Goal: Task Accomplishment & Management: Use online tool/utility

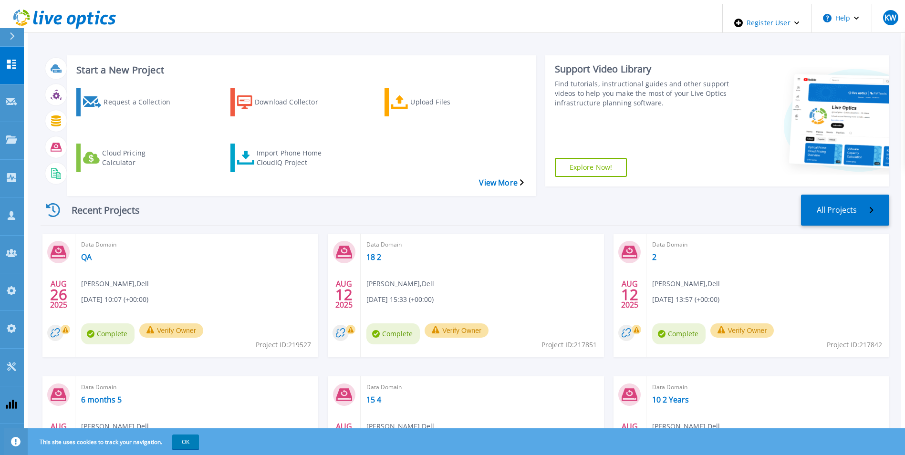
click at [284, 123] on div "Request a Collection Download Collector Upload Files Cloud Pricing Calculator I…" at bounding box center [300, 135] width 462 height 111
click at [284, 146] on div "Import Phone Home CloudIQ Project" at bounding box center [295, 158] width 76 height 24
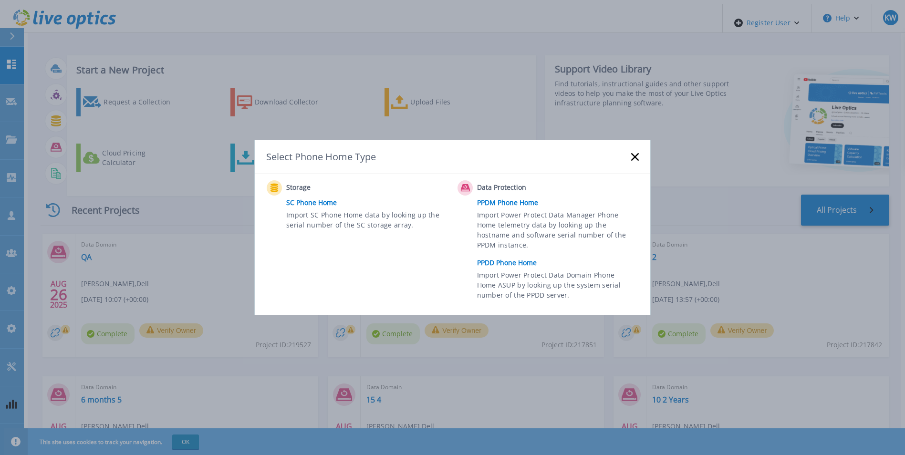
click at [488, 257] on link "PPDD Phone Home" at bounding box center [560, 263] width 166 height 14
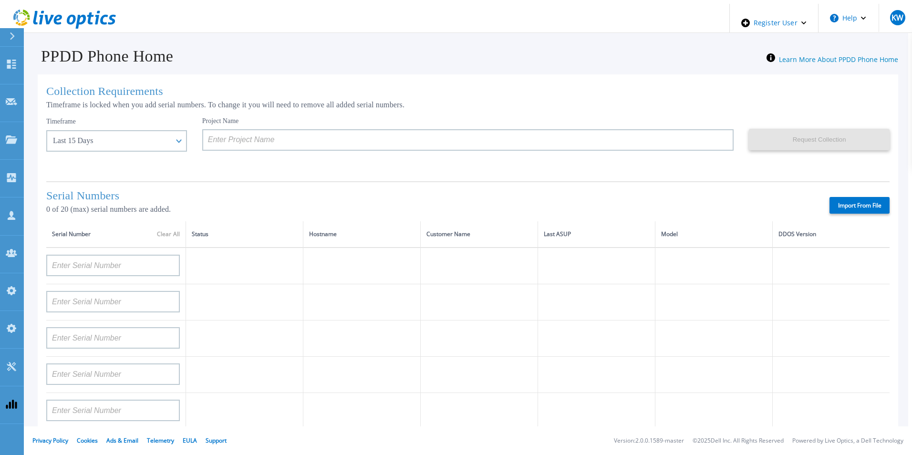
click at [343, 150] on div "Project Name" at bounding box center [475, 145] width 547 height 57
click at [343, 135] on input at bounding box center [468, 139] width 532 height 21
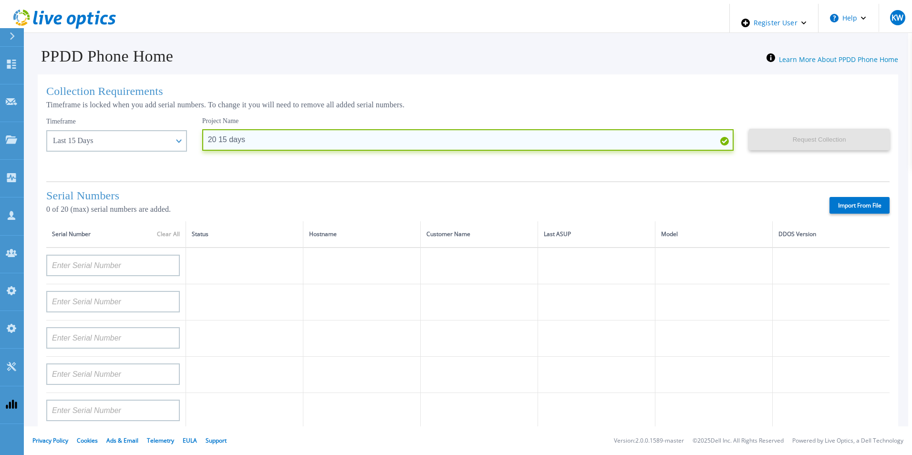
click at [202, 135] on input "20 15 days" at bounding box center [468, 139] width 532 height 21
type input "20 SN 15 days"
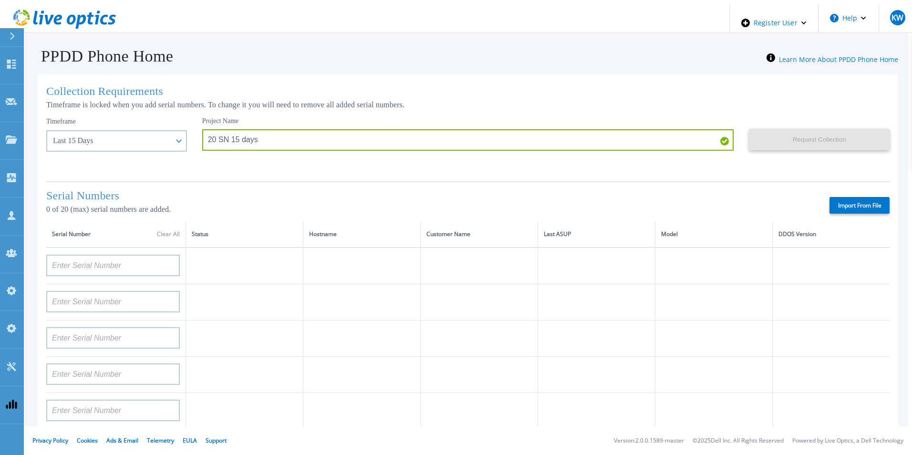
click at [863, 212] on div "Serial Numbers 0 of 20 (max) serial numbers are added. Import From File" at bounding box center [467, 201] width 843 height 40
drag, startPoint x: 863, startPoint y: 212, endPoint x: 855, endPoint y: 196, distance: 17.7
click at [855, 197] on label "Import From File" at bounding box center [860, 205] width 60 height 17
click at [0, 0] on input "Import From File" at bounding box center [0, 0] width 0 height 0
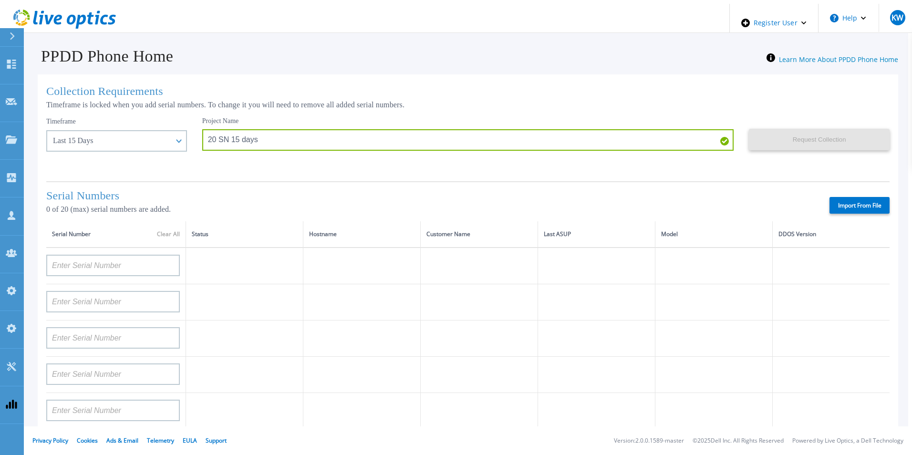
type input "APM00211700095"
type input "APX00232503747"
type input "APM00214914093"
type input "APM00171836329"
type input "APM00212026971"
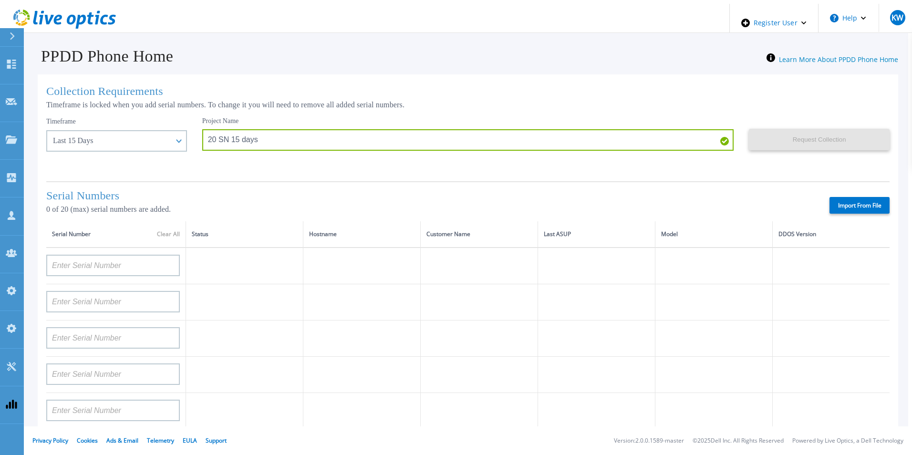
type input "APM00214914094"
type input "APX00234502218"
type input "APM00212018359"
type input "APX00232503745"
type input "APX00232503743"
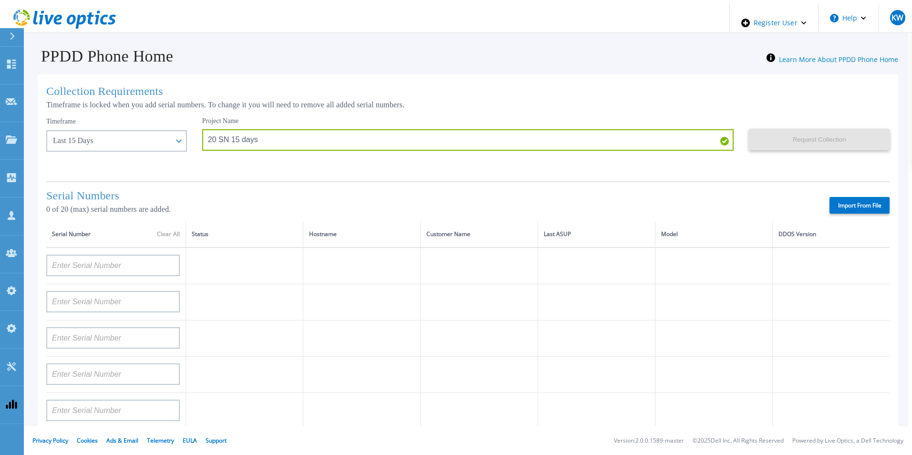
type input "APM00202011675"
type input "APM00212517749"
type input "APX00232503742"
type input "APM00212702822"
type input "APM00212610953"
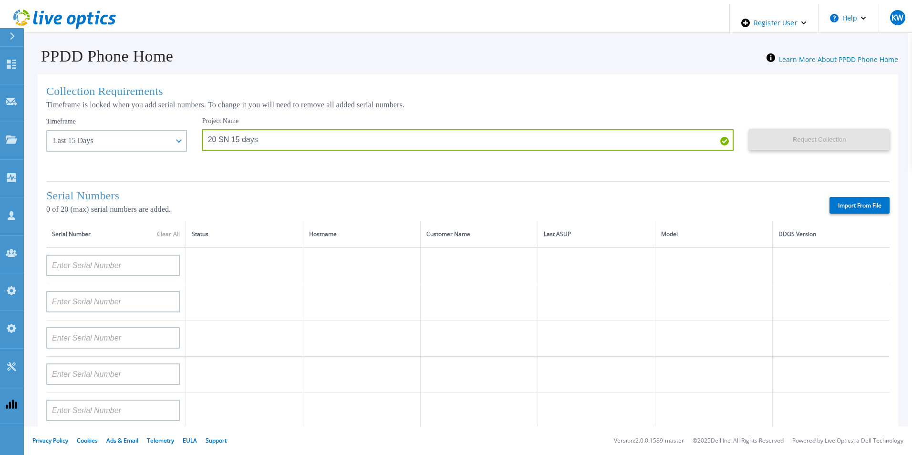
type input "APM00202614668"
type input "APM00212613652"
type input "APX00222101185"
type input "AUDVUX6XJHDJFE"
type input "APM00133543104"
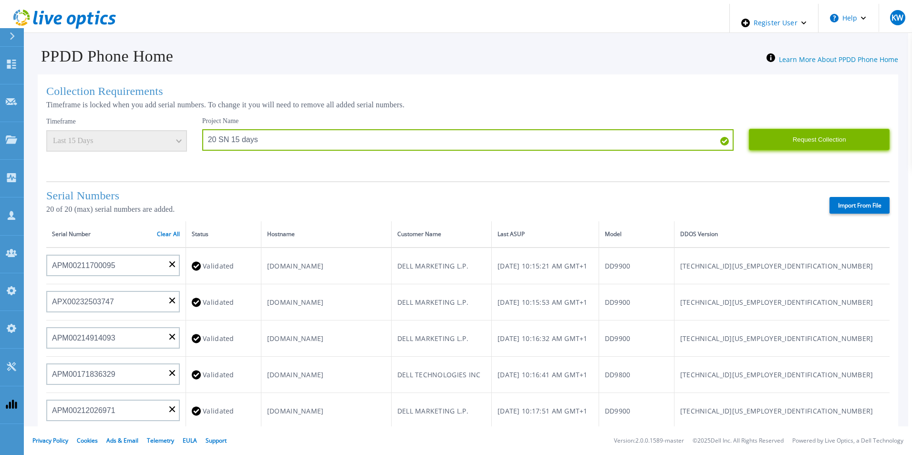
click at [790, 135] on button "Request Collection" at bounding box center [819, 139] width 141 height 21
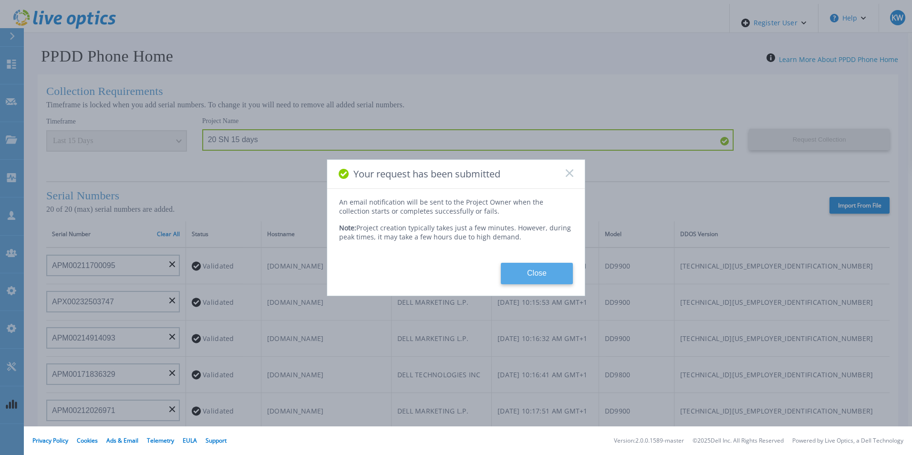
click at [540, 273] on button "Close" at bounding box center [537, 273] width 72 height 21
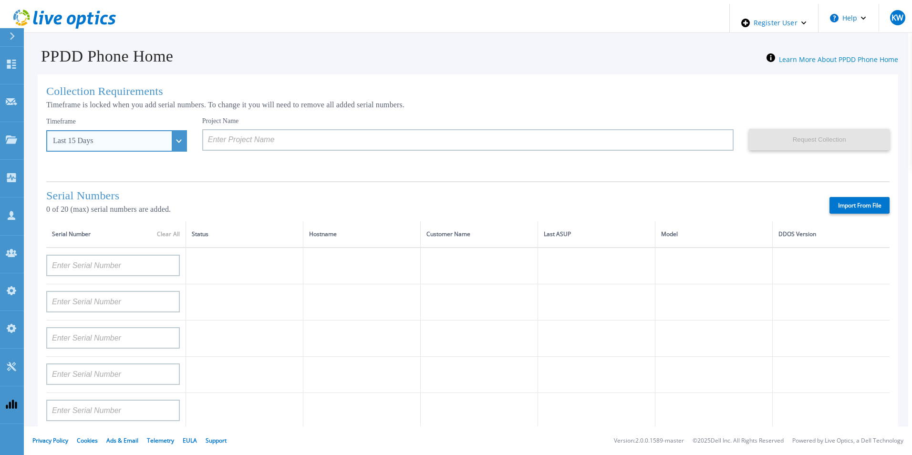
click at [166, 135] on div "Last 15 Days" at bounding box center [116, 140] width 141 height 21
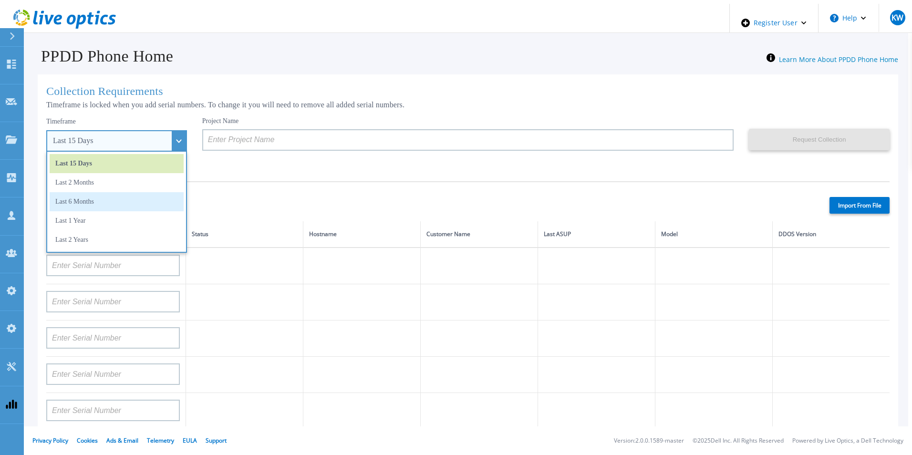
click at [88, 193] on li "Last 6 Months" at bounding box center [117, 201] width 134 height 19
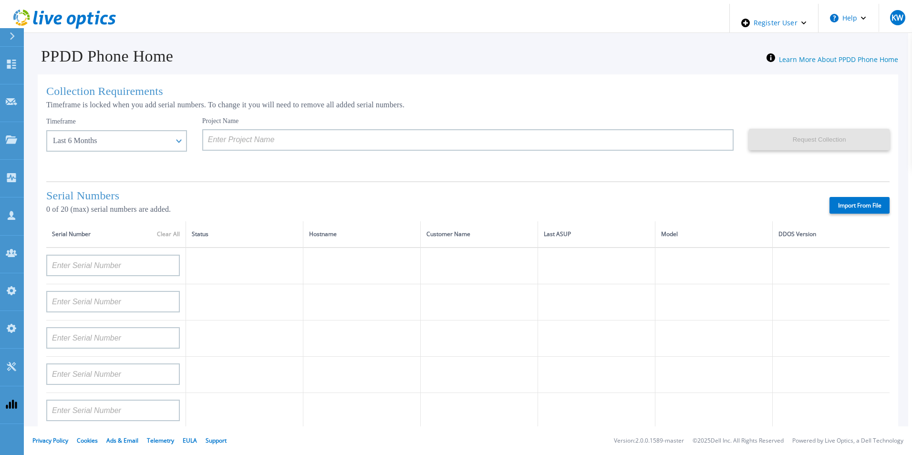
click at [856, 207] on label "Import From File" at bounding box center [860, 205] width 60 height 17
click at [0, 0] on input "Import From File" at bounding box center [0, 0] width 0 height 0
type input "FLA00141500029"
type input "FLA00134800070"
type input "FLA00141400121"
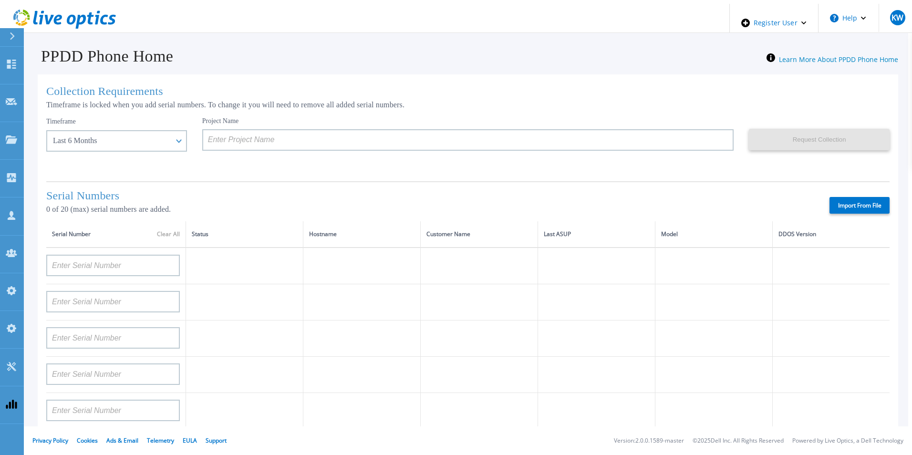
type input "APM00133543104"
type input "APM00212712898"
type input "APM00203315285"
type input "APX00232004280"
type input "APX00231205149"
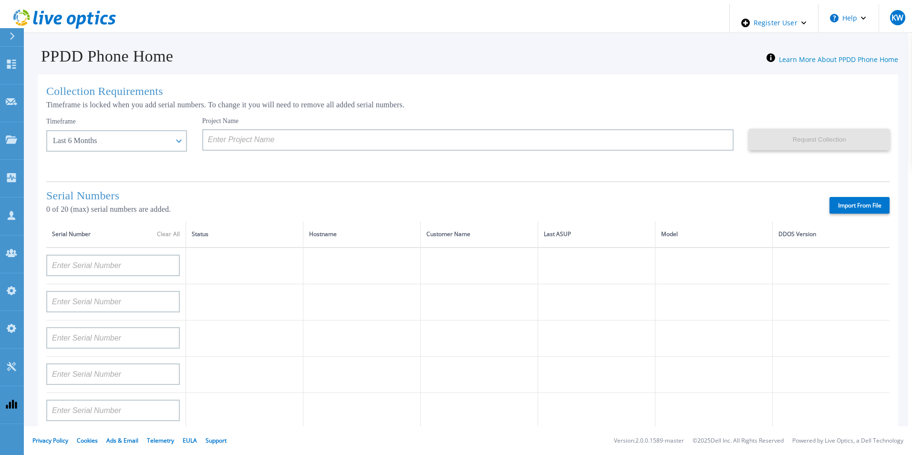
type input "APX00232004274"
type input "APX00221801389"
type input "APM00202702417"
type input "APX00221800545"
type input "APX00232004275"
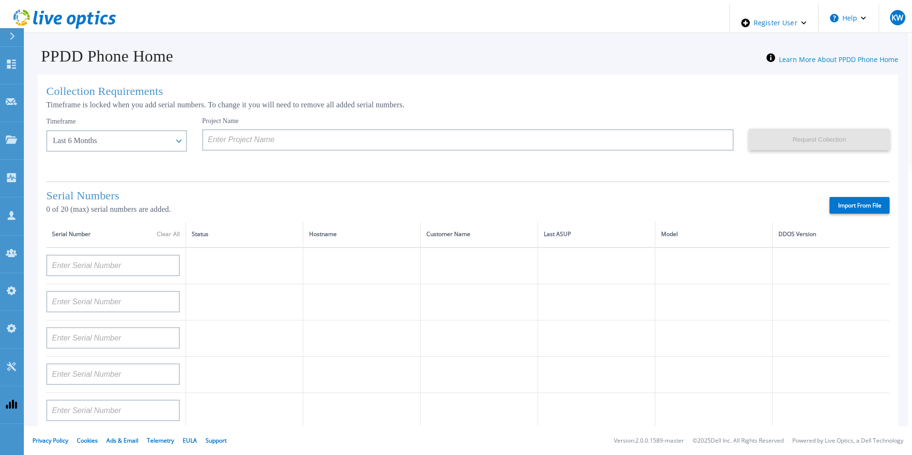
type input "APX00231502878"
type input "APX00234806572"
type input "APM00162519195"
type input "APM00213409007"
type input "APM00202702416"
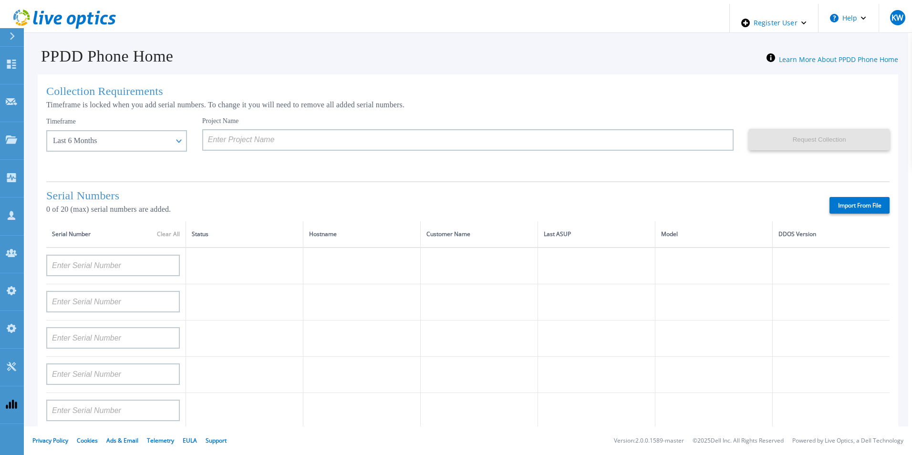
type input "APM00182811777"
type input "APX00231205150"
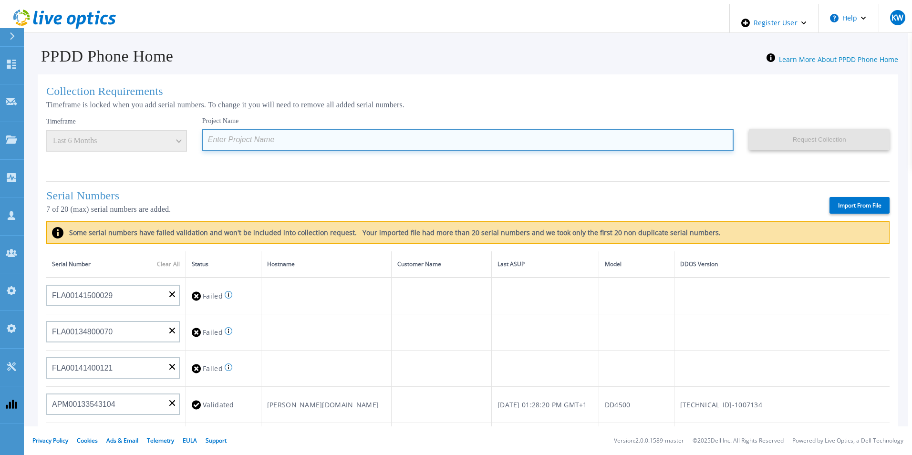
click at [280, 140] on input at bounding box center [468, 139] width 532 height 21
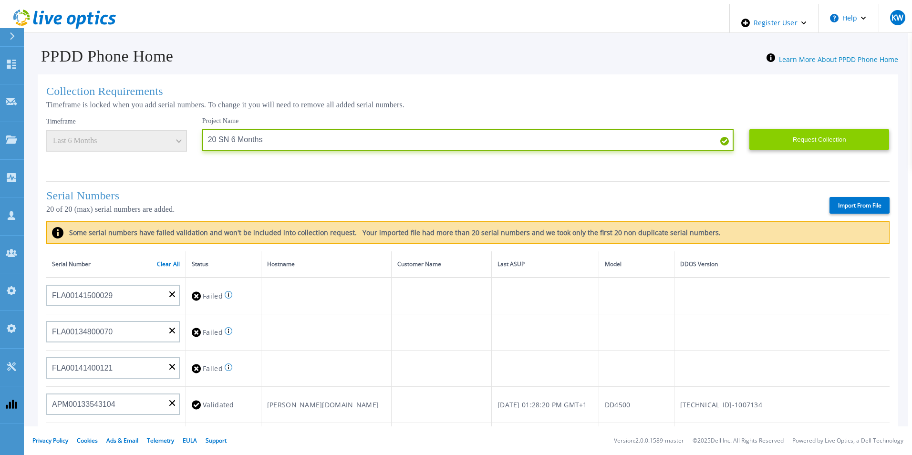
type input "20 SN 6 Months"
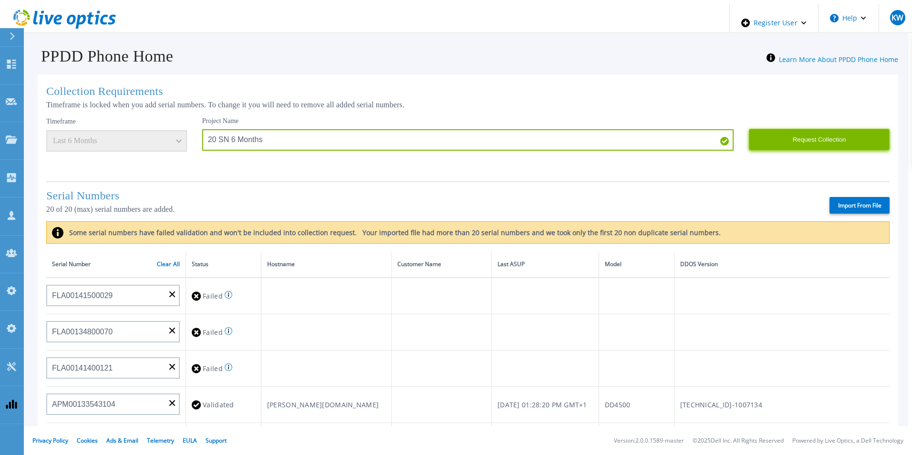
click at [784, 134] on button "Request Collection" at bounding box center [819, 139] width 141 height 21
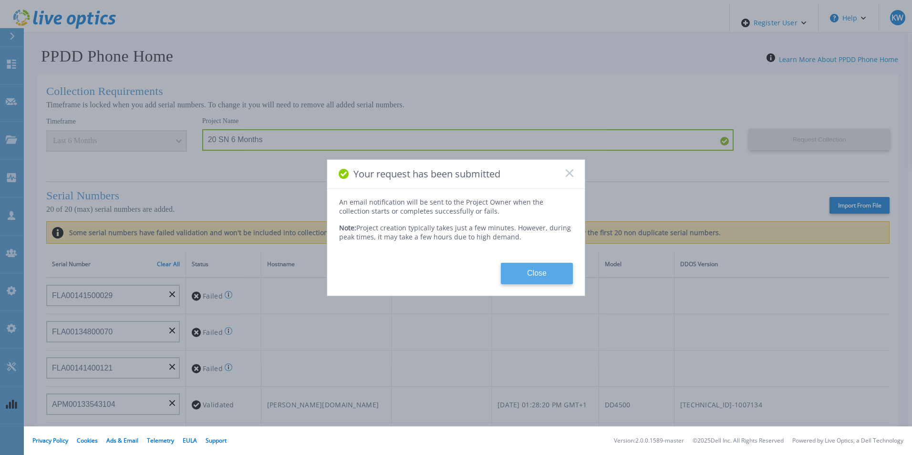
click at [548, 268] on button "Close" at bounding box center [537, 273] width 72 height 21
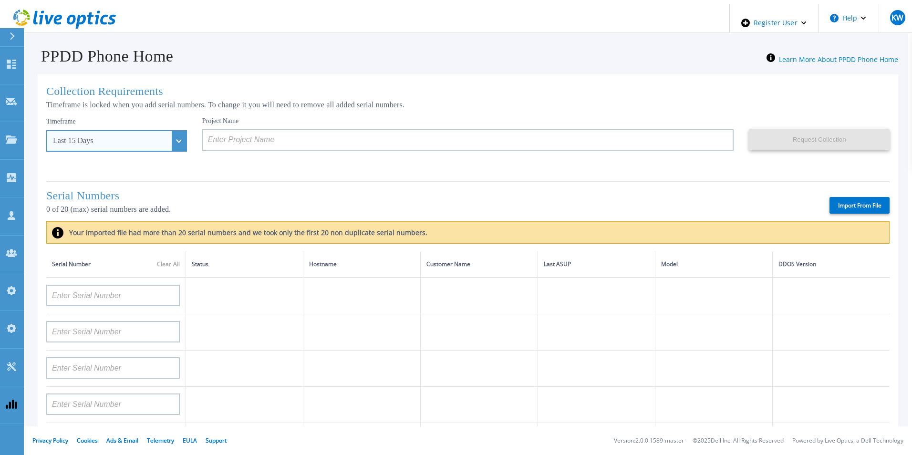
click at [151, 137] on div "Last 15 Days" at bounding box center [116, 140] width 141 height 21
click at [234, 181] on div "Serial Numbers 0 of 20 (max) serial numbers are added. Import From File" at bounding box center [467, 201] width 843 height 40
click at [846, 208] on label "Import From File" at bounding box center [860, 205] width 60 height 17
click at [0, 0] on input "Import From File" at bounding box center [0, 0] width 0 height 0
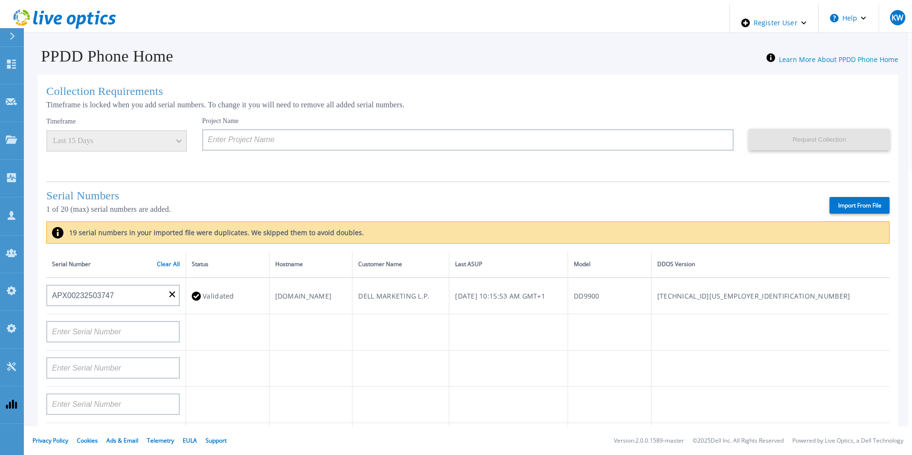
click at [854, 204] on label "Import From File" at bounding box center [860, 205] width 60 height 17
click at [0, 0] on input "Import From File" at bounding box center [0, 0] width 0 height 0
type input "APM00212026971"
type input "APM00214914094"
type input "APX00234502218"
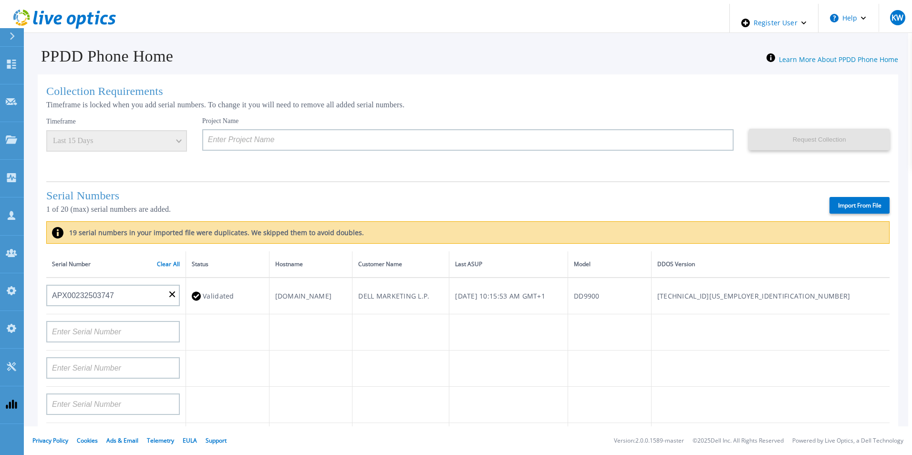
type input "APM00212018359"
type input "APX00232503745"
type input "APX00232503743"
type input "APM00193603655"
type input "APM00212517749"
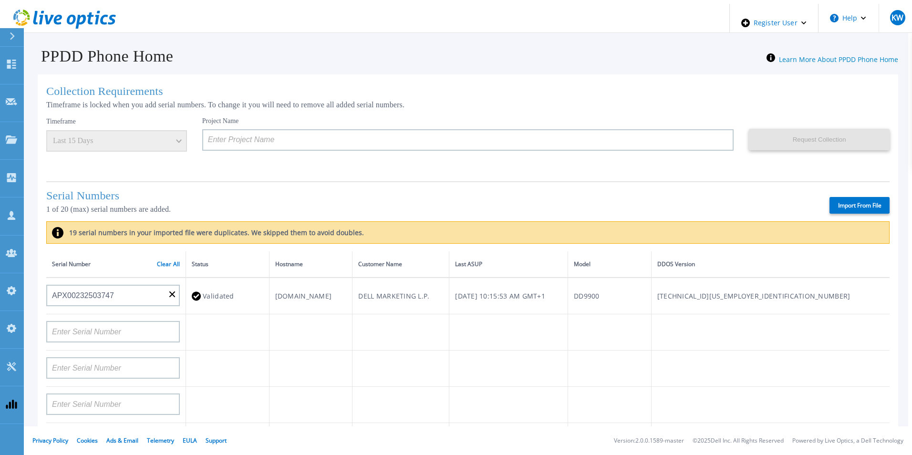
type input "APX00232503742"
type input "APM00212702822"
type input "APM00212610953"
type input "APM00202614668"
type input "APM00212613652"
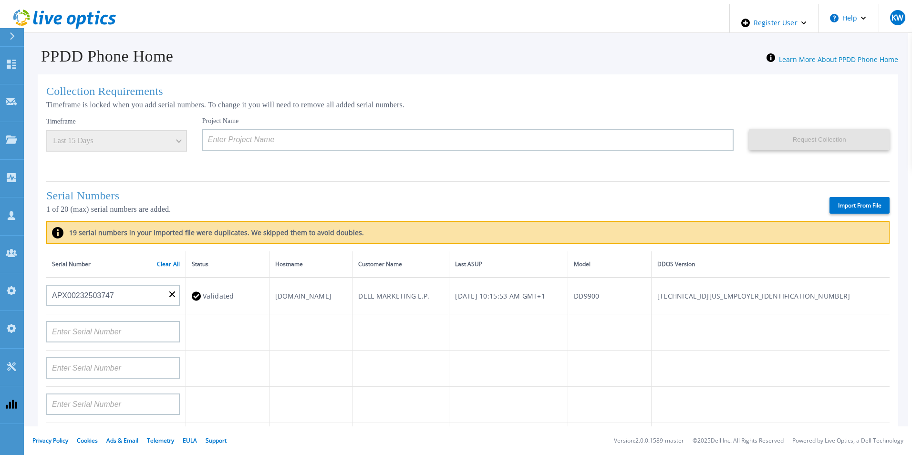
type input "APX00222101185"
type input "AUDVUX6XJHDJFE"
type input "APM00133543104"
type input "CKM00192200277"
type input "CKM00181001809"
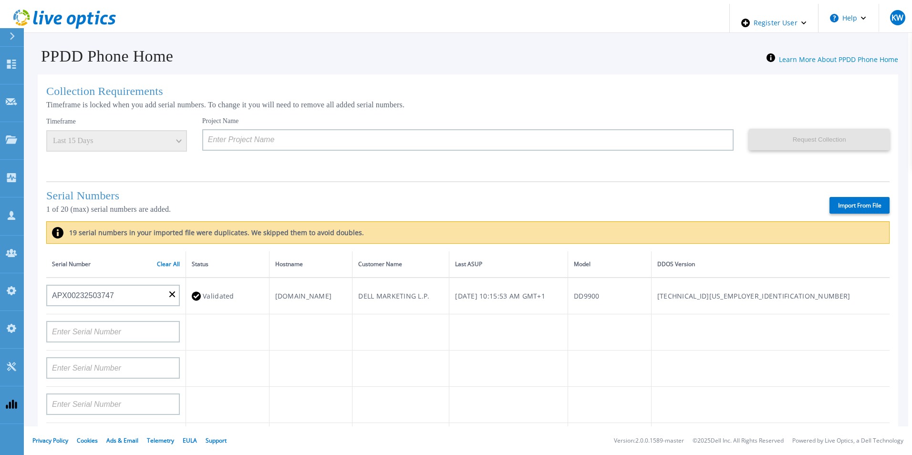
type input "APM00223002069"
type input "CKM00183202848"
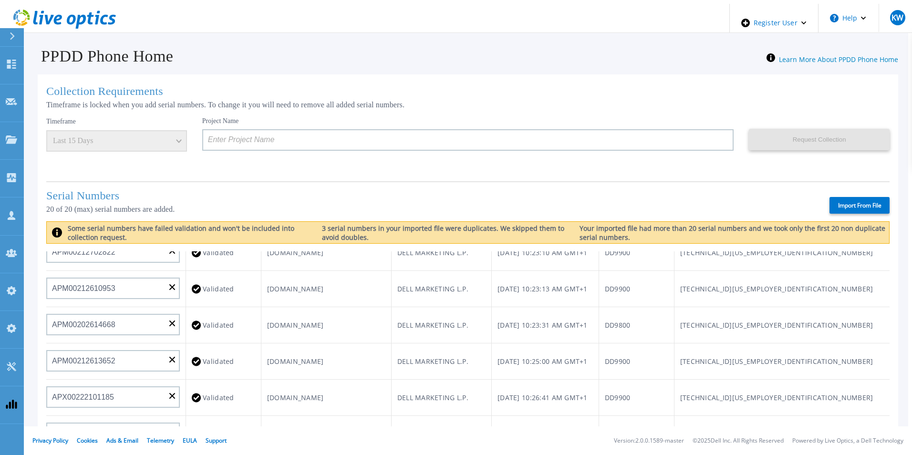
scroll to position [382, 0]
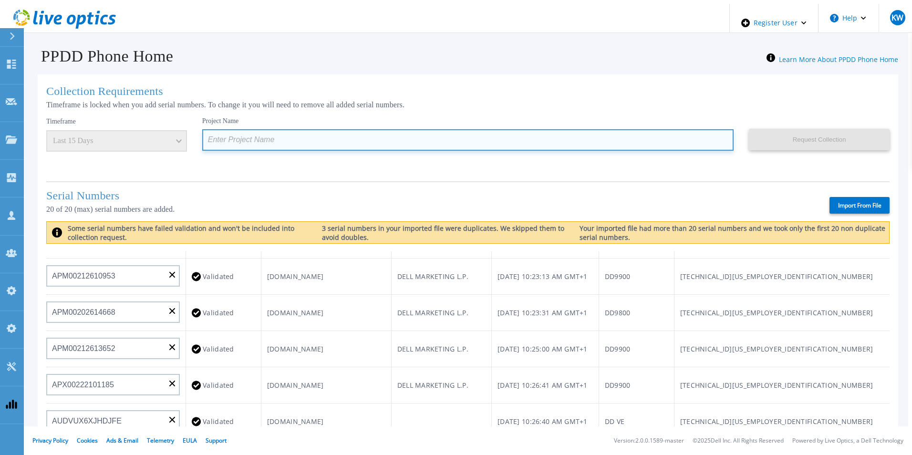
click at [228, 143] on input at bounding box center [468, 139] width 532 height 21
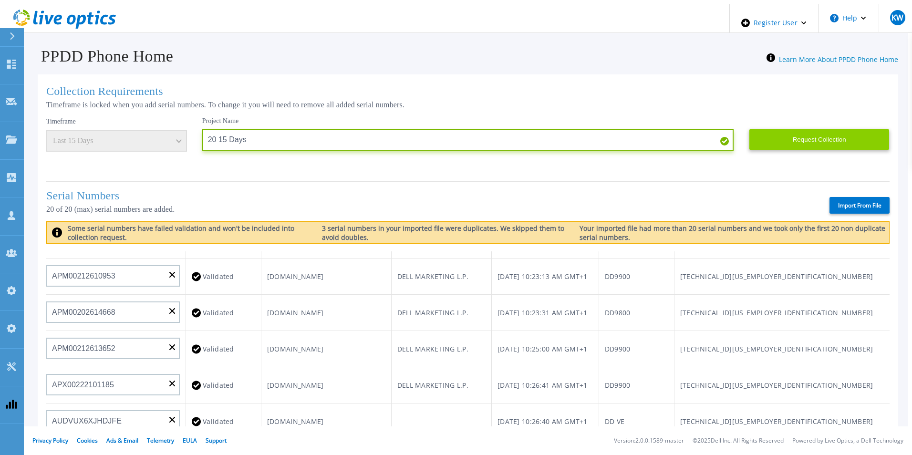
type input "20 15 Days"
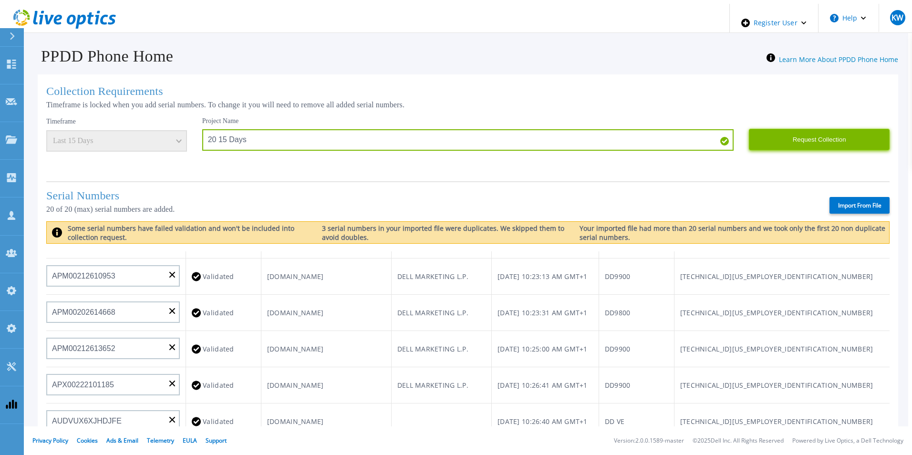
click at [807, 129] on button "Request Collection" at bounding box center [819, 139] width 141 height 21
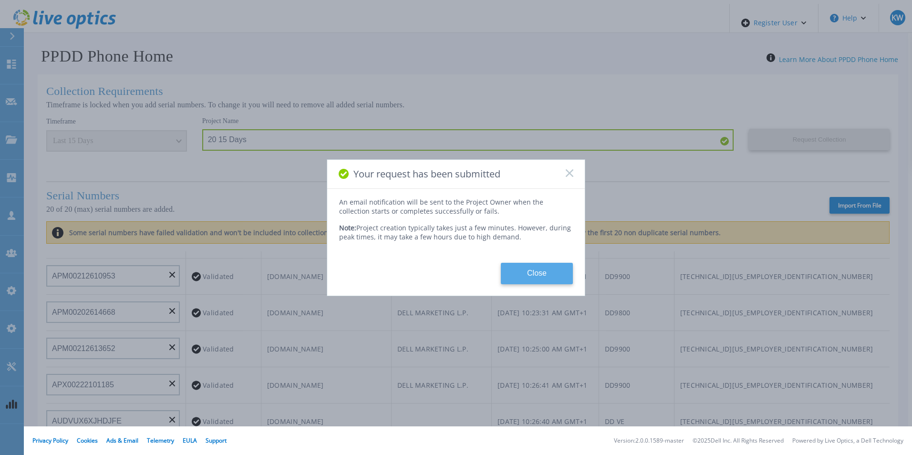
click at [538, 270] on button "Close" at bounding box center [537, 273] width 72 height 21
